Goal: Task Accomplishment & Management: Manage account settings

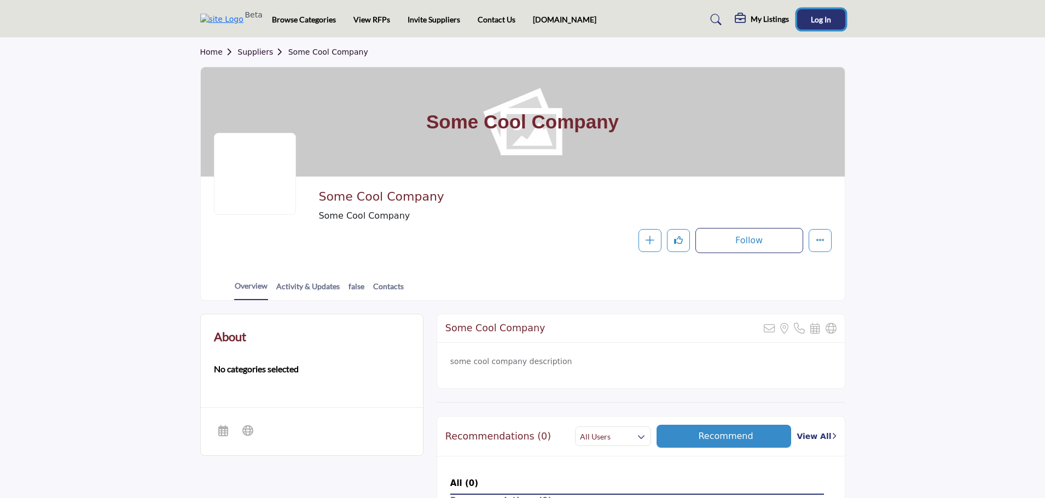
click at [832, 21] on button "Log In" at bounding box center [821, 19] width 48 height 20
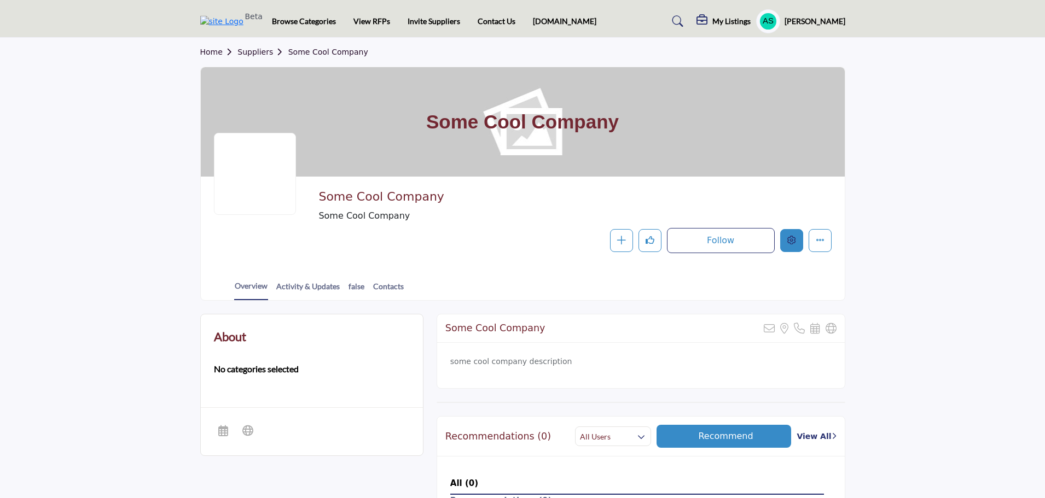
click at [791, 242] on icon "Edit company" at bounding box center [791, 240] width 9 height 9
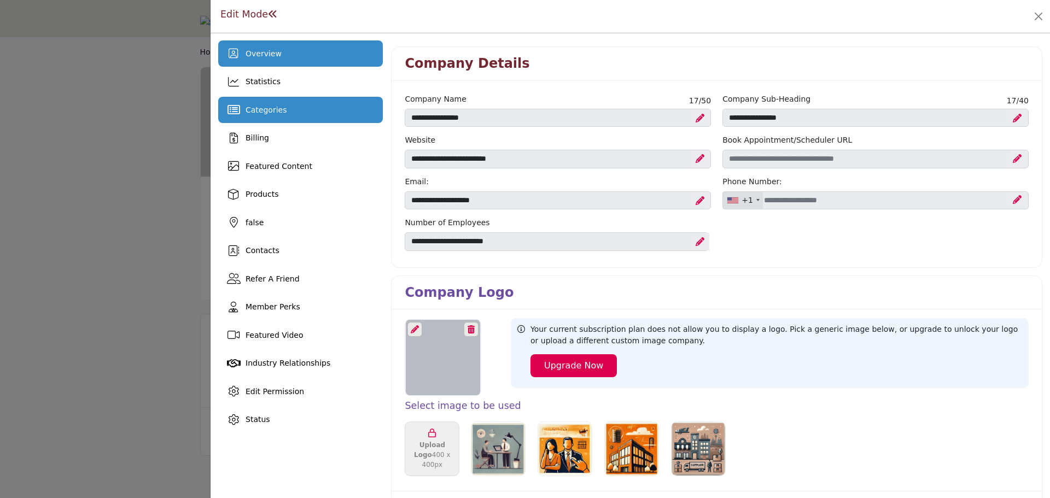
click at [269, 112] on span "Categories" at bounding box center [266, 110] width 41 height 9
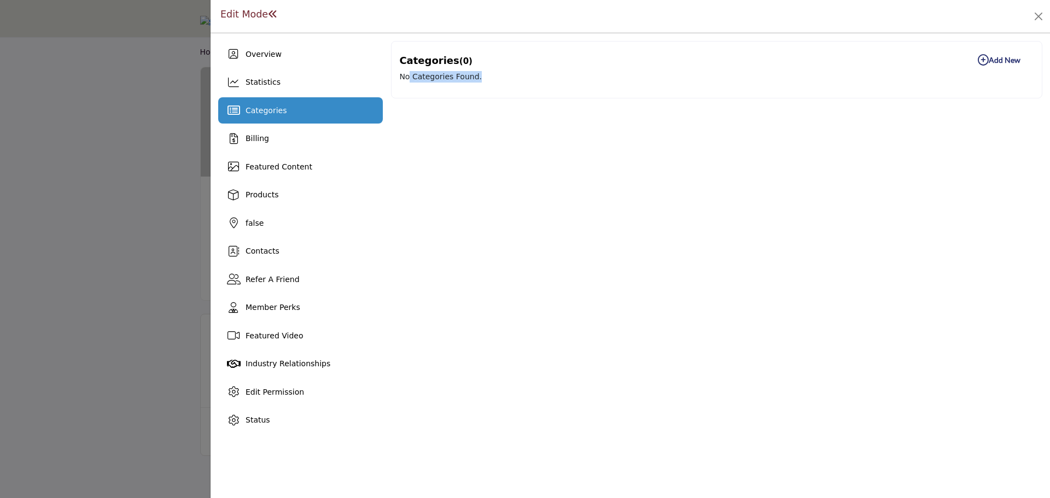
drag, startPoint x: 407, startPoint y: 80, endPoint x: 508, endPoint y: 73, distance: 100.8
click at [508, 73] on p "No Categories Found." at bounding box center [716, 76] width 635 height 11
drag, startPoint x: 400, startPoint y: 62, endPoint x: 493, endPoint y: 51, distance: 94.1
click at [493, 51] on div "Categories (0) Add New Add New" at bounding box center [716, 60] width 635 height 22
click at [524, 97] on div "Categories (0) Add New Add New No Categories Found." at bounding box center [716, 69] width 651 height 57
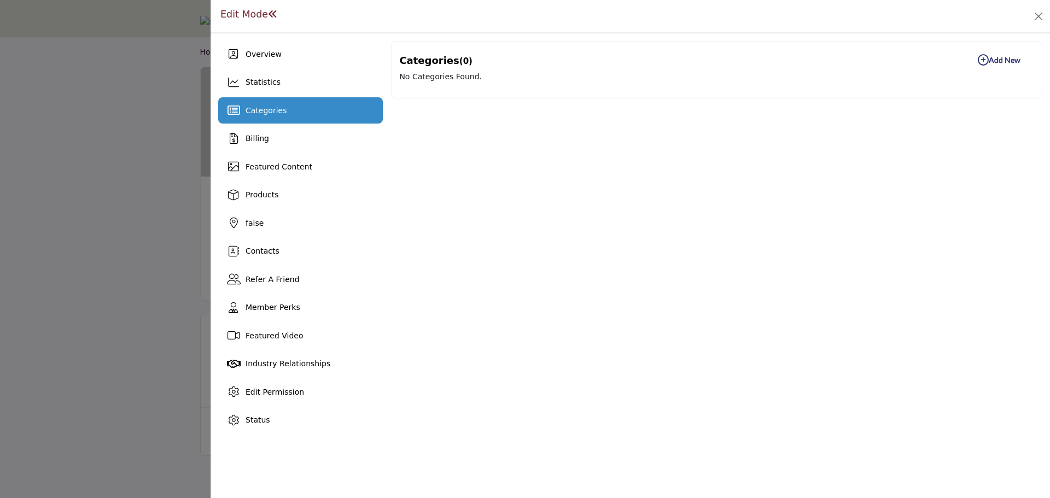
click at [1012, 62] on b "Add New Add New" at bounding box center [999, 60] width 43 height 11
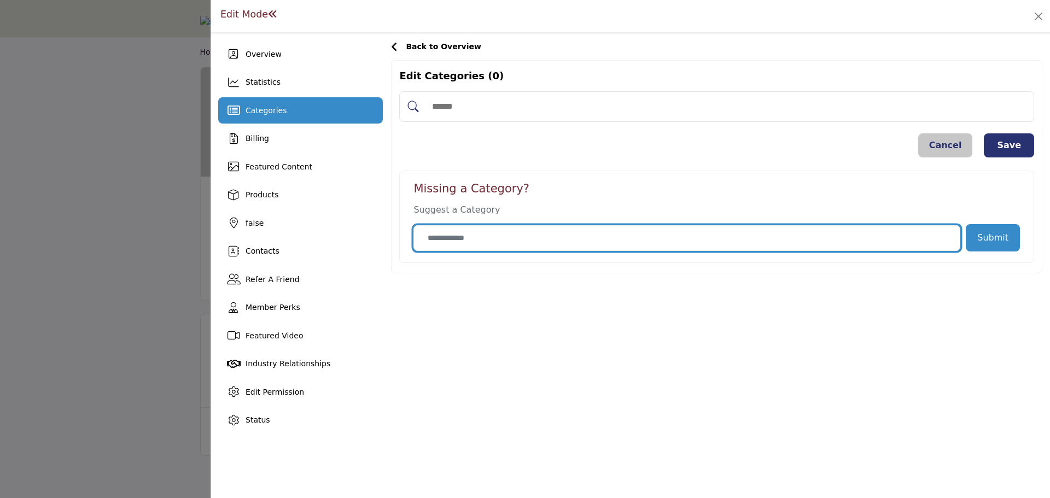
click at [451, 243] on input "Category Name" at bounding box center [686, 238] width 547 height 26
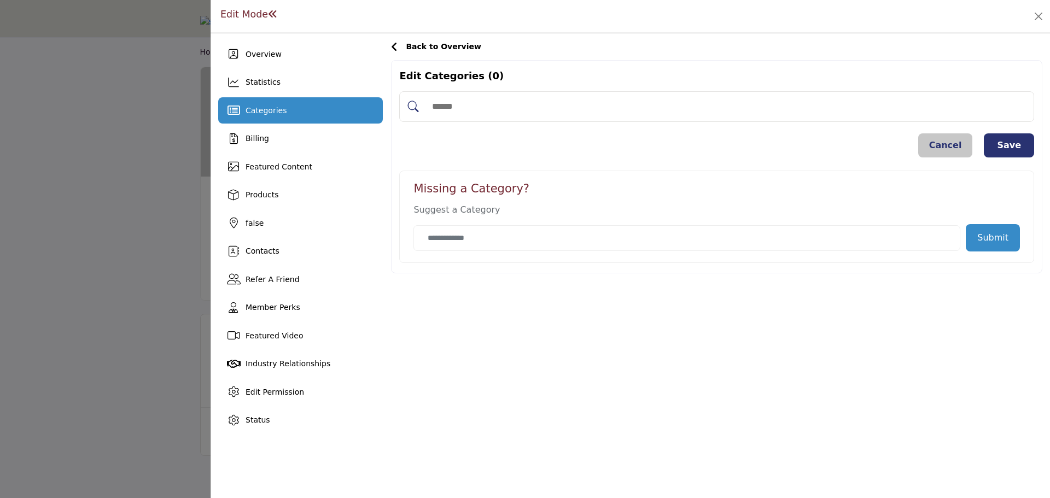
click at [962, 152] on button "Cancel" at bounding box center [945, 145] width 55 height 24
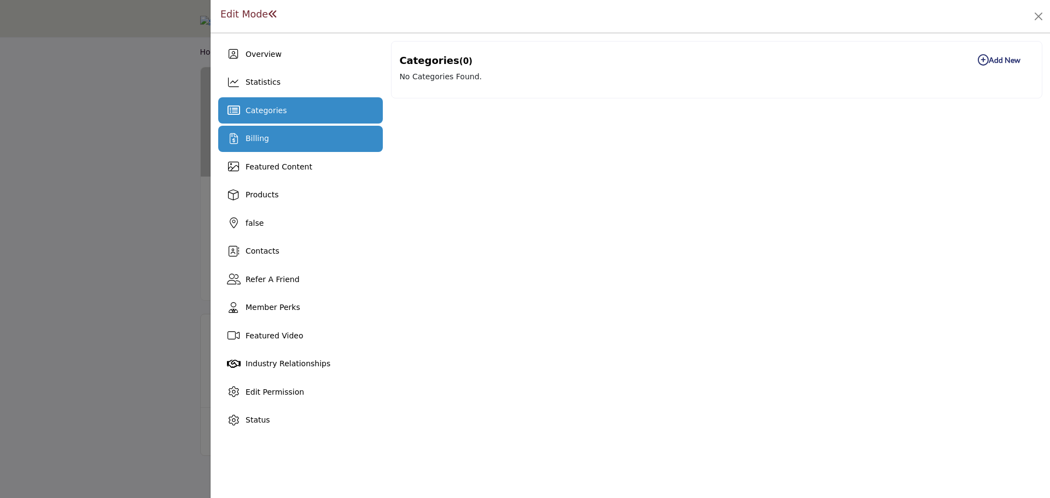
click at [285, 137] on div "Billing" at bounding box center [300, 139] width 165 height 26
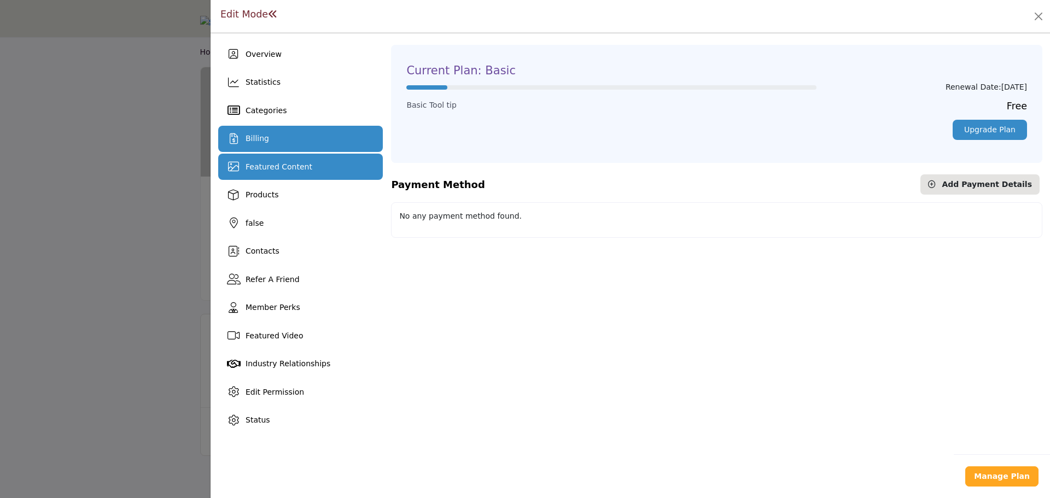
click at [273, 162] on span "Featured Content" at bounding box center [279, 166] width 67 height 9
